Goal: Task Accomplishment & Management: Manage account settings

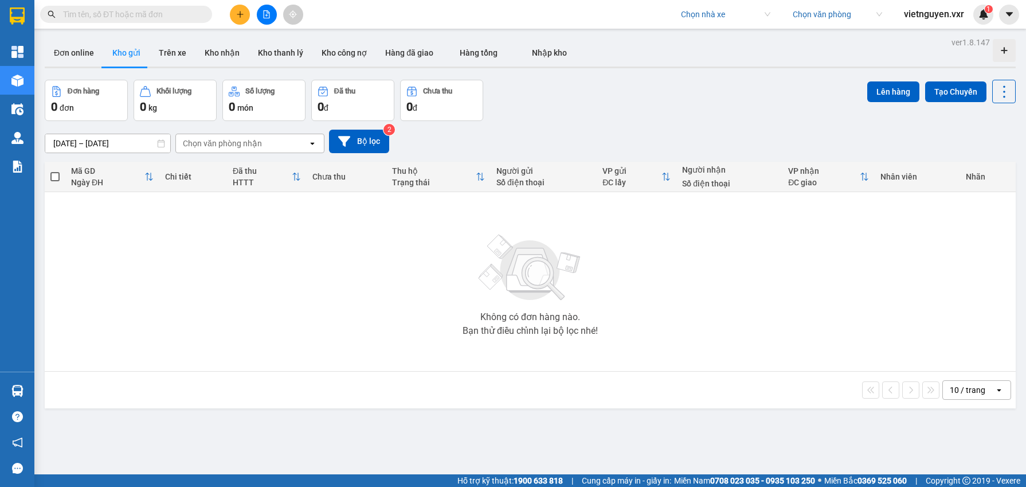
click at [707, 7] on input "search" at bounding box center [721, 14] width 81 height 17
type input "đức phát"
click at [729, 32] on div "Đức Phát ([GEOGRAPHIC_DATA])" at bounding box center [738, 37] width 119 height 13
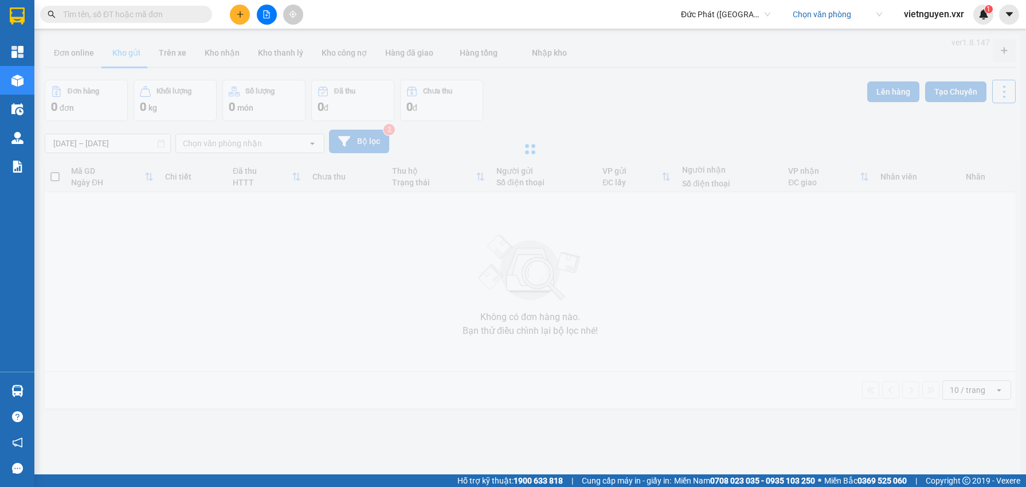
click at [804, 13] on input "search" at bounding box center [833, 14] width 81 height 17
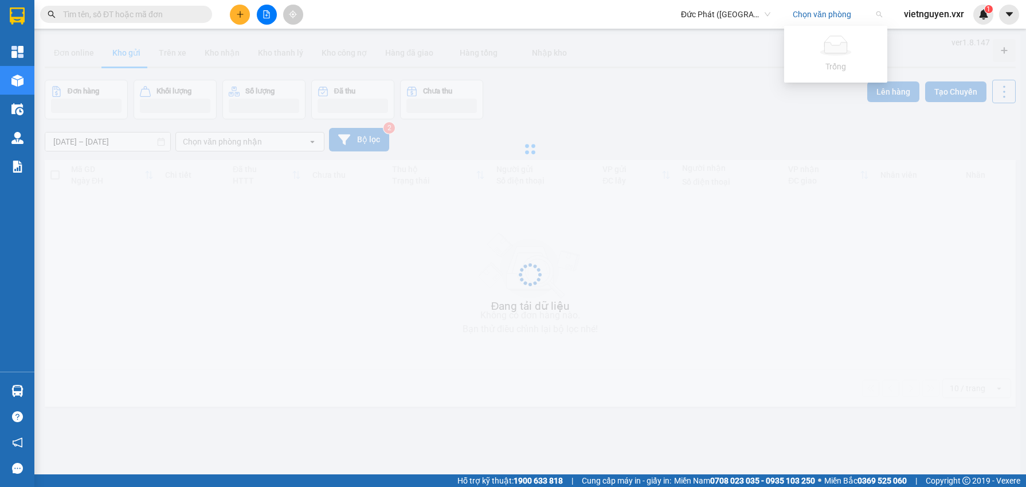
click at [804, 13] on input "search" at bounding box center [833, 14] width 81 height 17
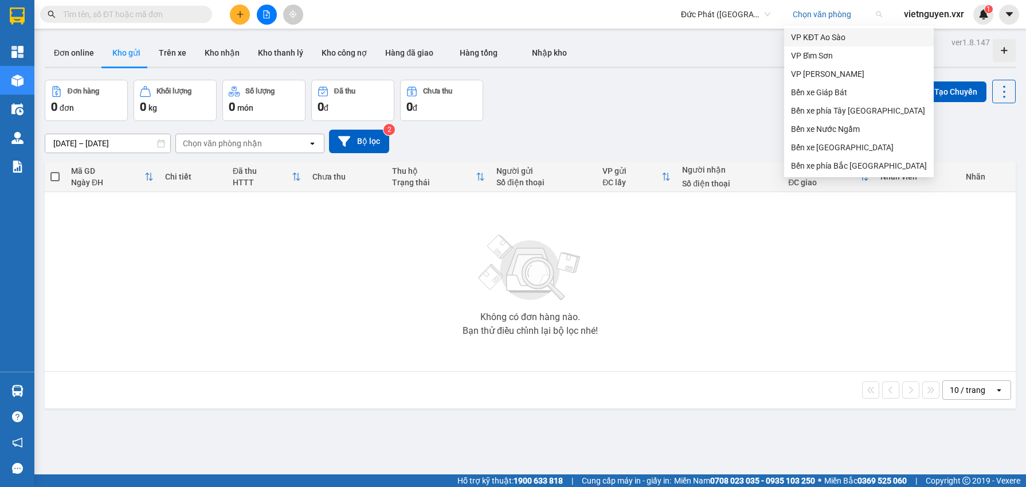
click at [808, 36] on div "VP KĐT Ao Sào" at bounding box center [859, 37] width 136 height 13
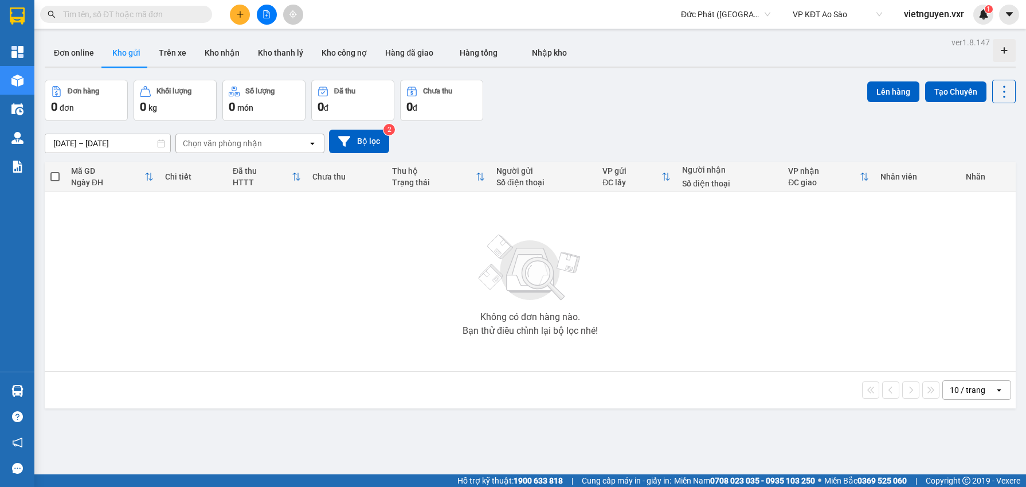
click at [112, 15] on input "text" at bounding box center [130, 14] width 135 height 13
paste input "AS1110250435"
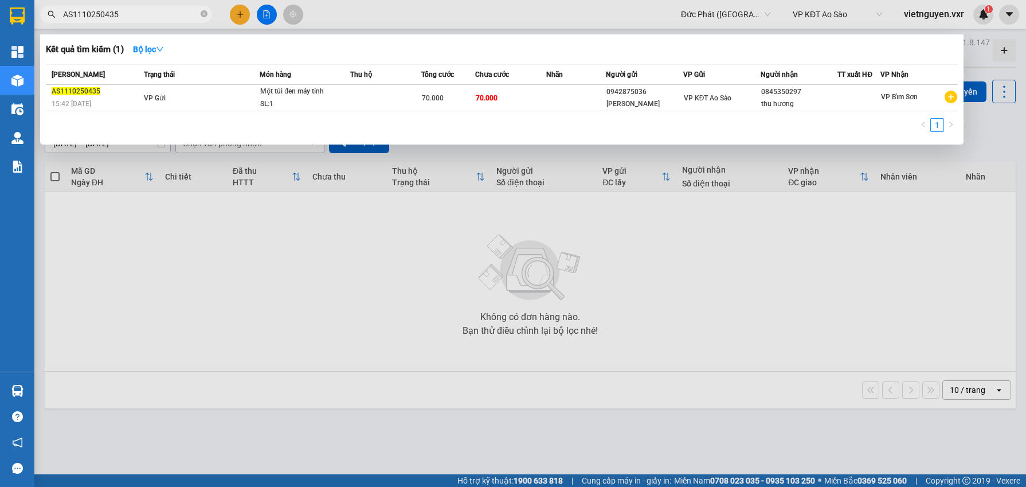
type input "AS1110250435"
click at [454, 95] on div "70.000" at bounding box center [448, 98] width 52 height 13
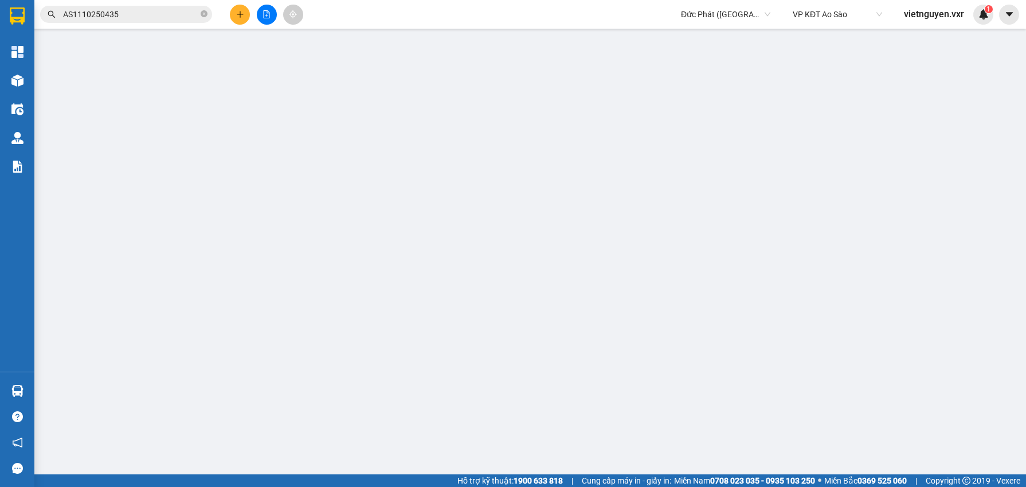
type input "0942875036"
type input "[PERSON_NAME]"
type input "0845350297"
type input "thu hương"
type input "0"
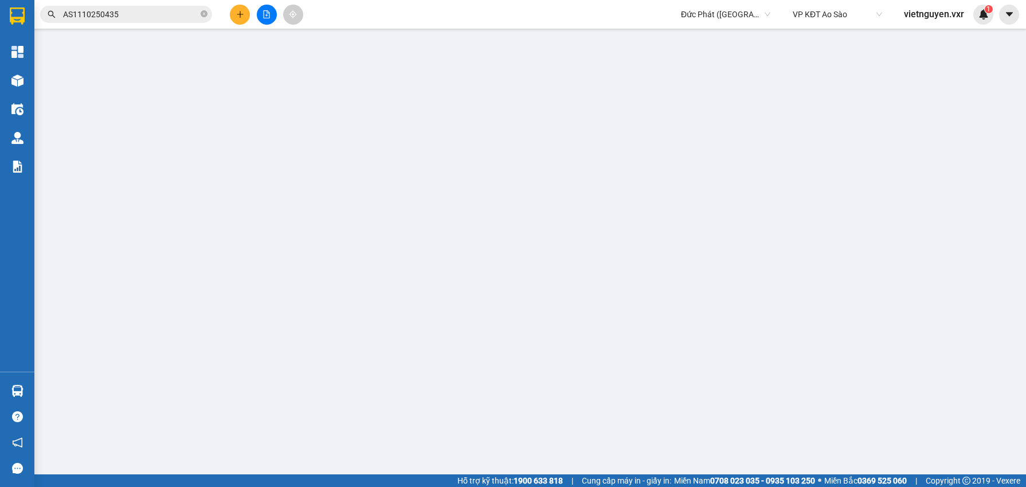
type input "70.000"
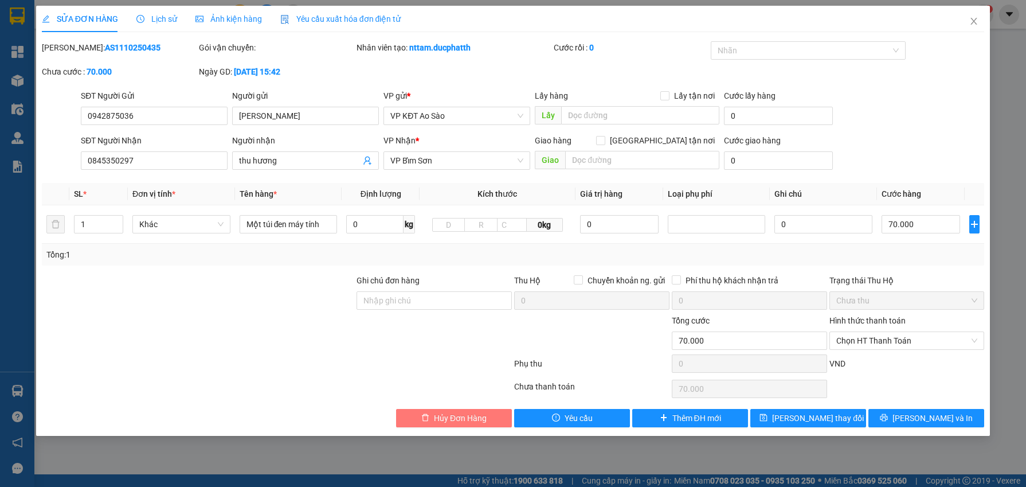
click at [451, 409] on button "Hủy Đơn Hàng" at bounding box center [454, 418] width 116 height 18
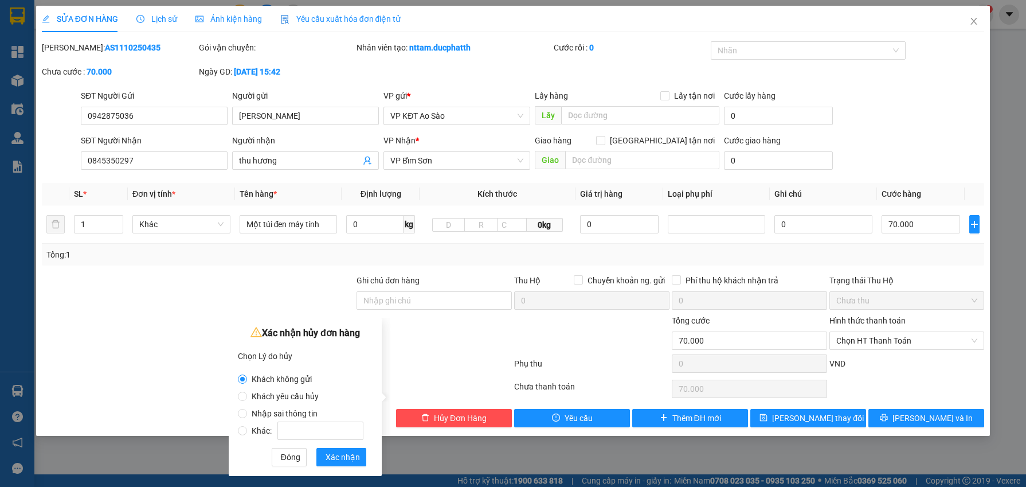
click at [266, 431] on span "Khác:" at bounding box center [307, 430] width 121 height 9
click at [247, 431] on input "Khác:" at bounding box center [242, 430] width 9 height 9
radio input "true"
radio input "false"
click at [291, 430] on input "Khác:" at bounding box center [320, 430] width 86 height 18
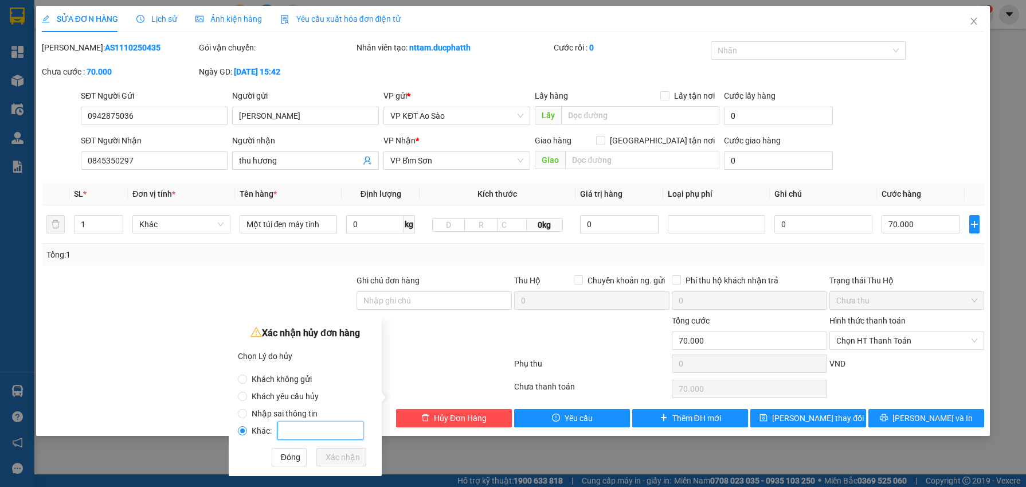
type input "h"
type input "Hiền báo hủy"
click at [331, 463] on button "Xác nhận" at bounding box center [341, 457] width 50 height 18
